Goal: Book appointment/travel/reservation

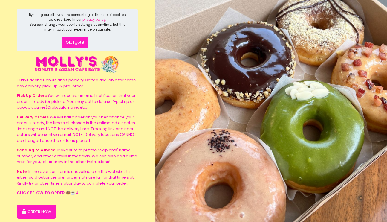
click at [48, 213] on button "ORDER NOW" at bounding box center [36, 211] width 39 height 14
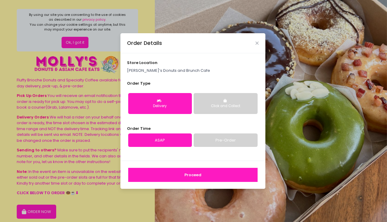
click at [209, 140] on link "Pre-Order" at bounding box center [226, 140] width 64 height 14
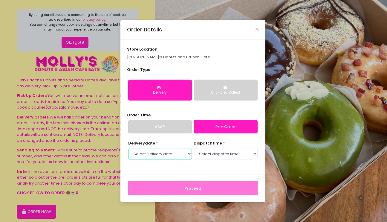
click at [180, 155] on select "Select Delivery date [DATE] [DATE] [DATE] [DATE] [DATE] [DATE] [DATE] [DATE] [D…" at bounding box center [160, 153] width 64 height 11
select select "[DATE]"
click at [128, 148] on select "Select Delivery date [DATE] [DATE] [DATE] [DATE] [DATE] [DATE] [DATE] [DATE] [D…" at bounding box center [160, 153] width 64 height 11
click at [212, 153] on select "Select dispatch time 09:00 AM - 09:30 AM 09:30 AM - 10:00 AM 10:00 AM - 10:30 A…" at bounding box center [226, 153] width 64 height 11
select select "10:00"
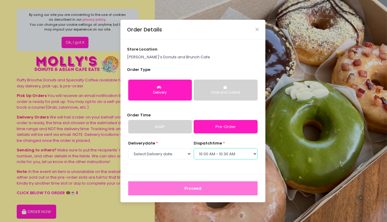
click at [194, 148] on select "Select dispatch time 09:00 AM - 09:30 AM 09:30 AM - 10:00 AM 10:00 AM - 10:30 A…" at bounding box center [226, 153] width 64 height 11
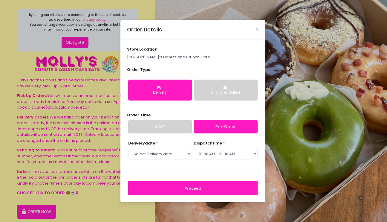
click at [205, 186] on button "Proceed" at bounding box center [192, 188] width 129 height 14
